Goal: Transaction & Acquisition: Purchase product/service

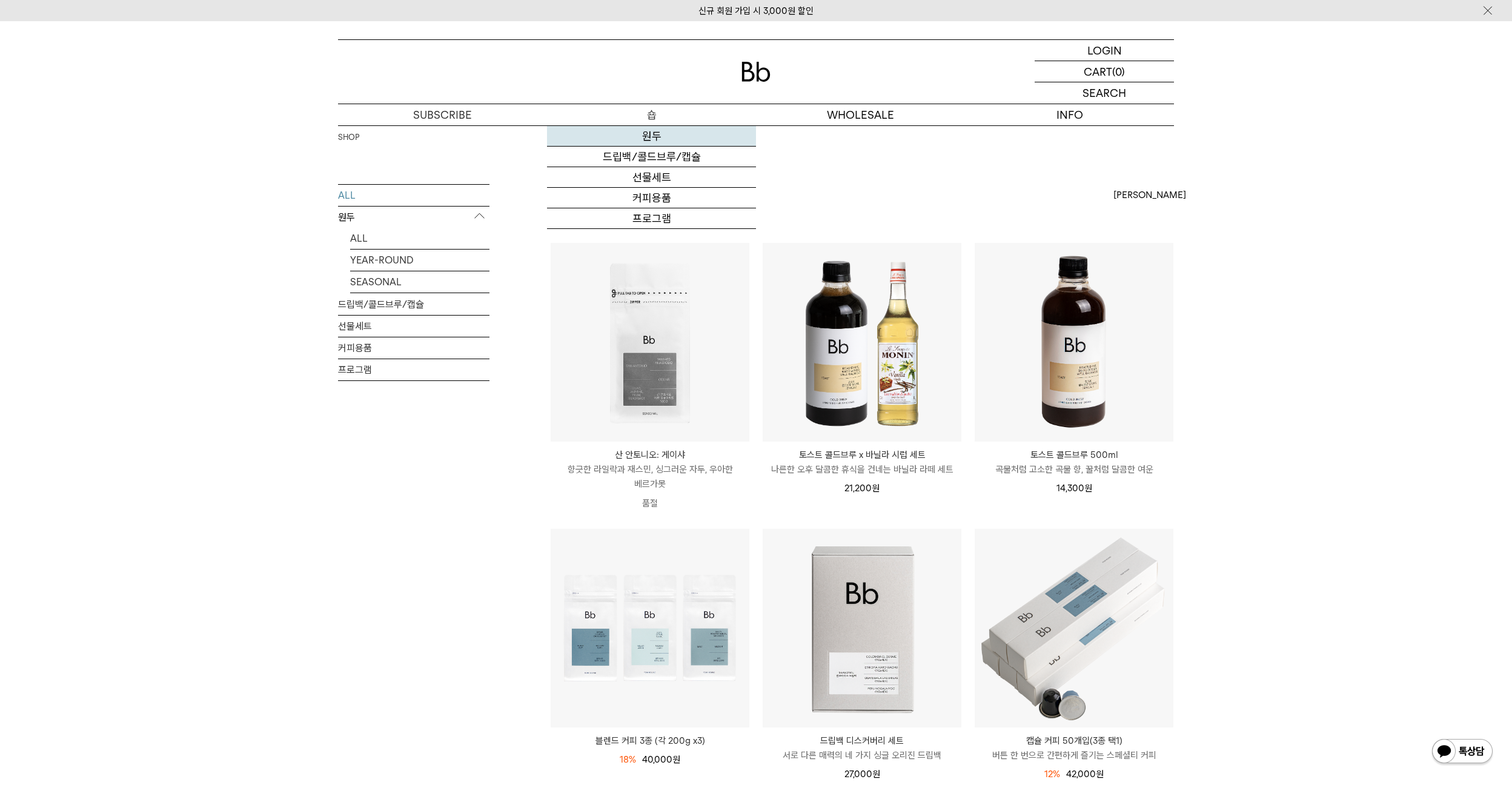
click at [648, 142] on link "원두" at bounding box center [651, 137] width 209 height 21
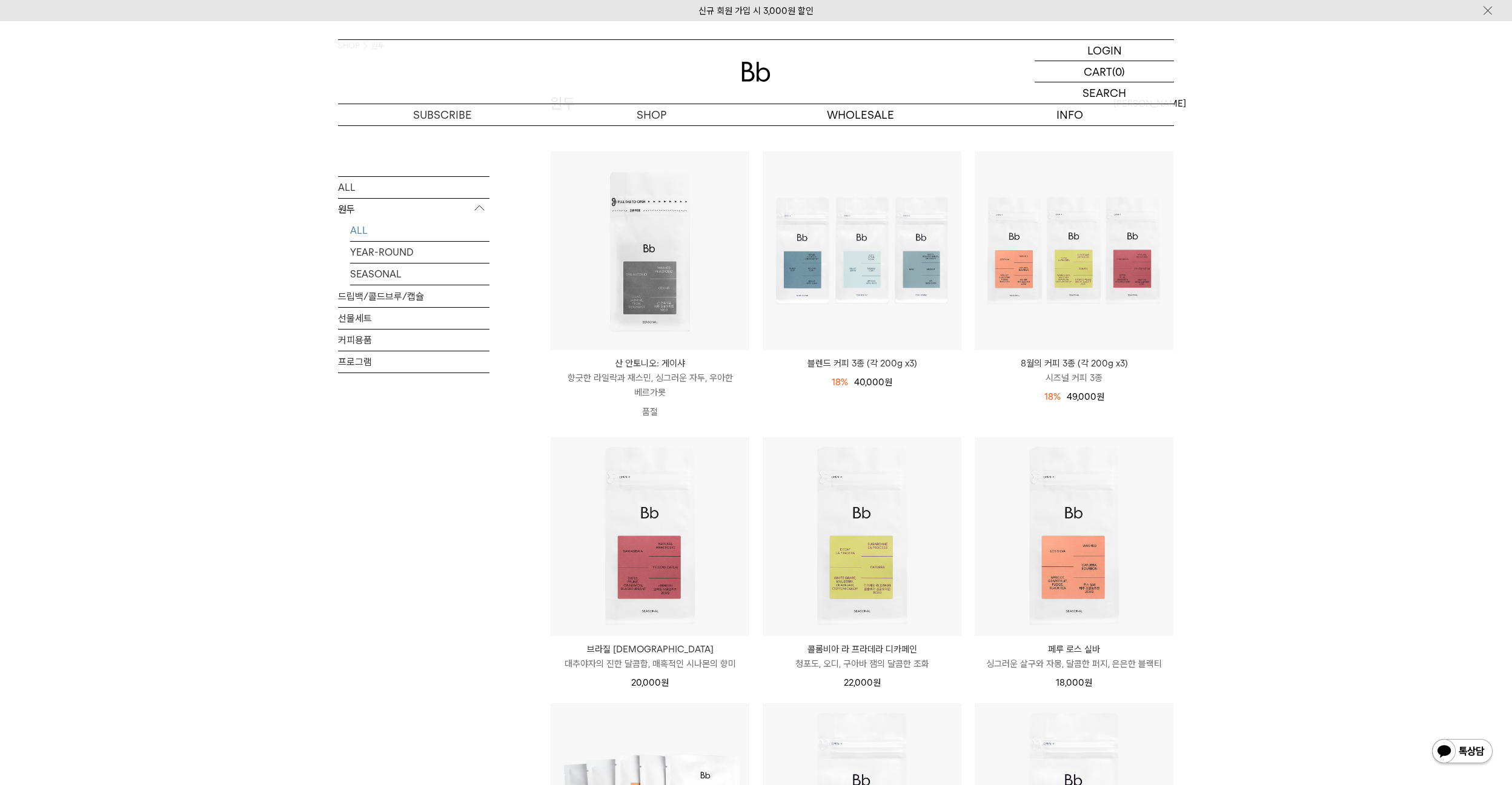
scroll to position [121, 0]
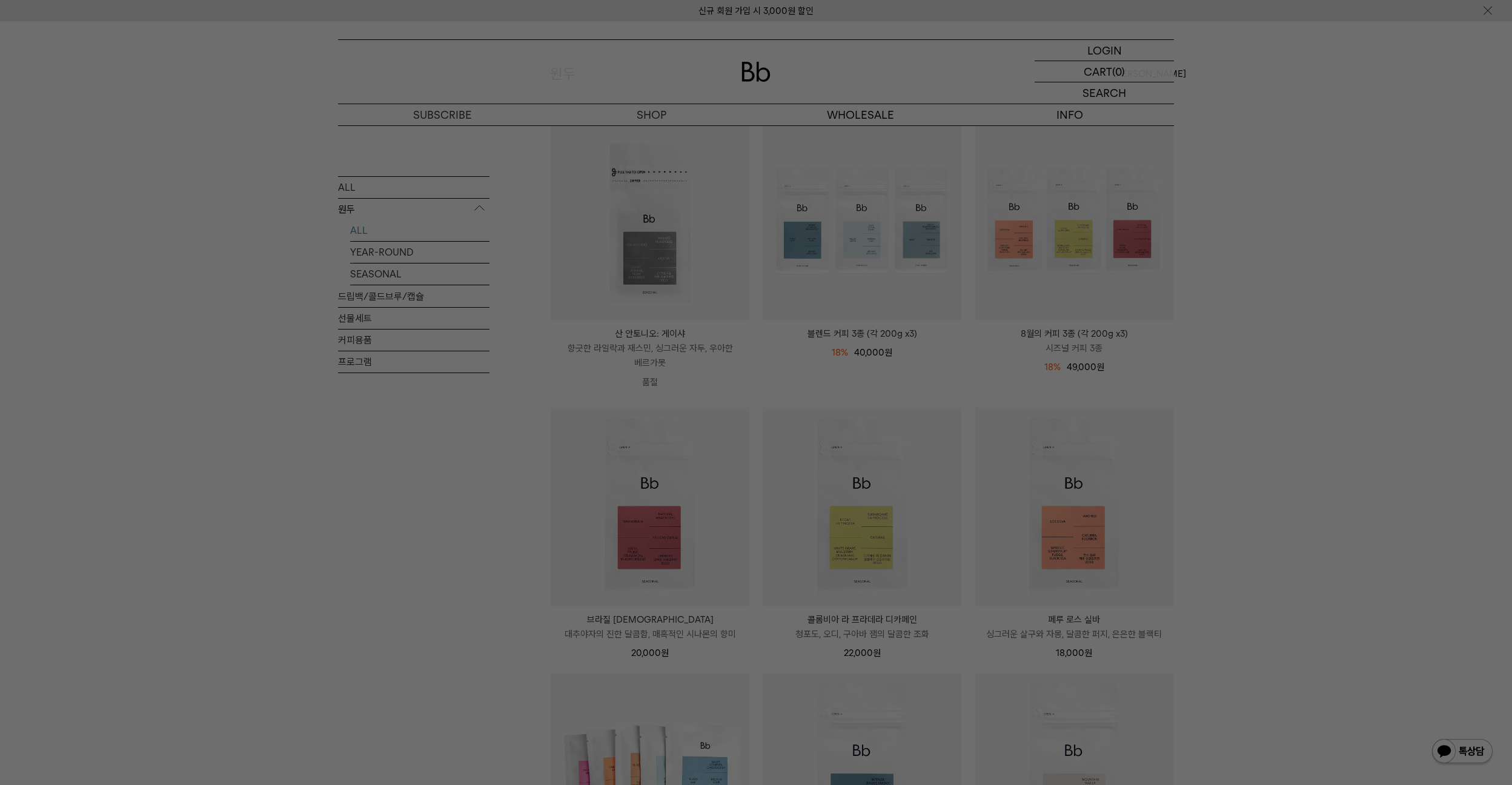
click at [1332, 315] on div at bounding box center [756, 392] width 1512 height 785
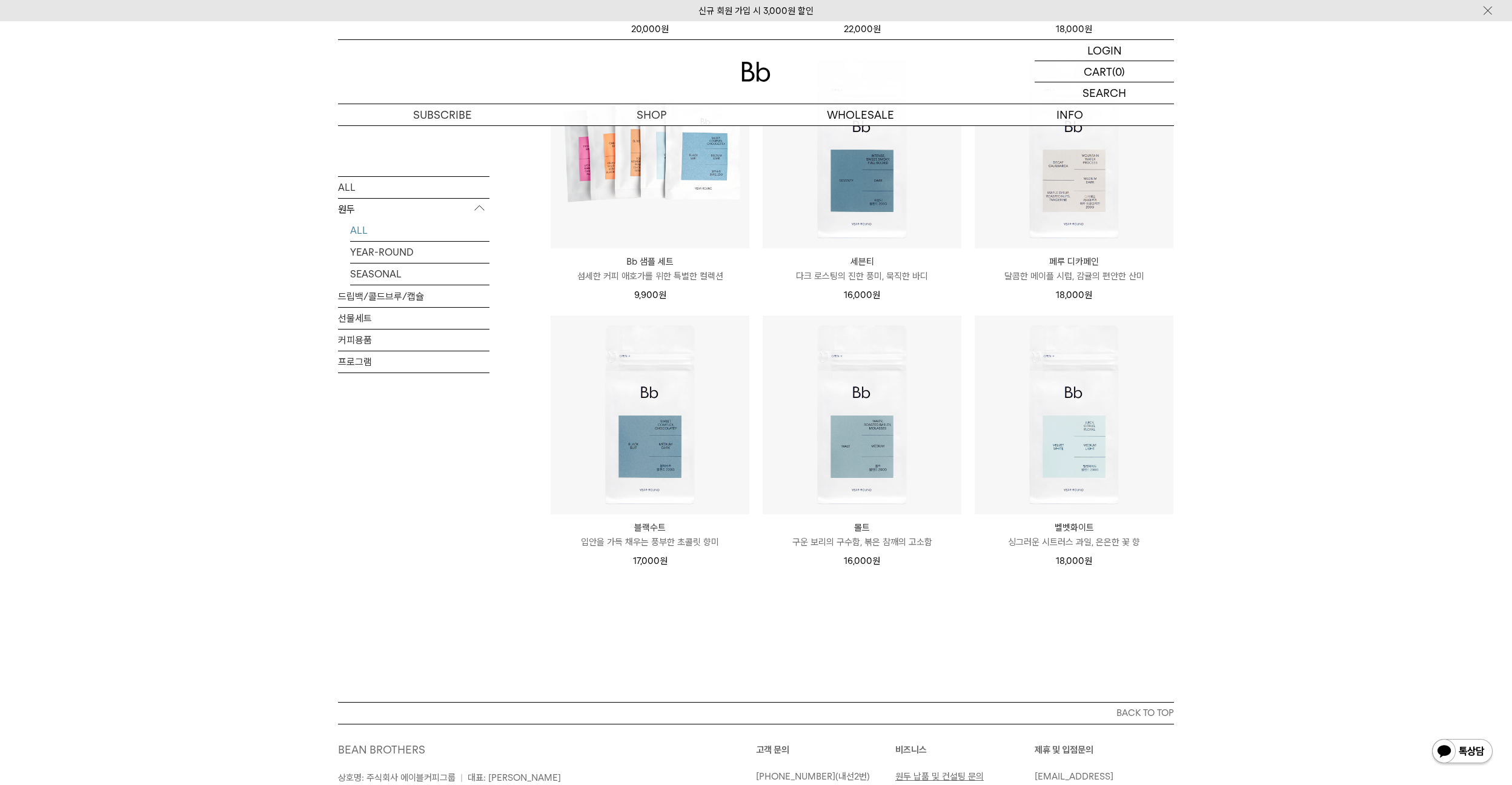
scroll to position [893, 0]
